Goal: Task Accomplishment & Management: Manage account settings

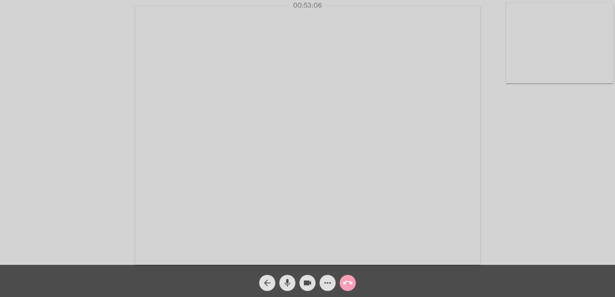
click at [346, 288] on mat-icon "call_end" at bounding box center [348, 283] width 10 height 10
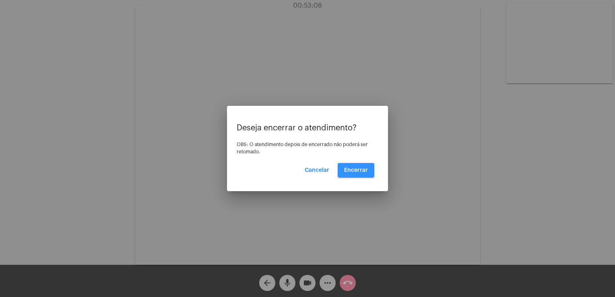
click at [359, 172] on span "Encerrar" at bounding box center [356, 170] width 24 height 6
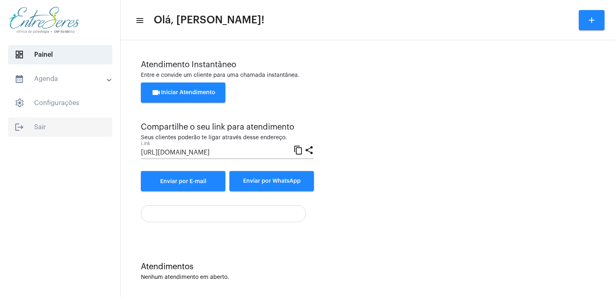
click at [47, 127] on span "logout Sair" at bounding box center [60, 127] width 104 height 19
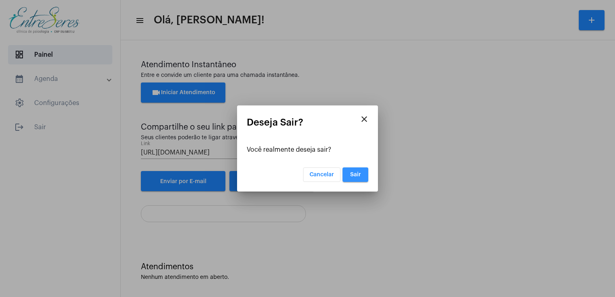
click at [360, 175] on span "Sair" at bounding box center [355, 175] width 11 height 6
